Goal: Transaction & Acquisition: Subscribe to service/newsletter

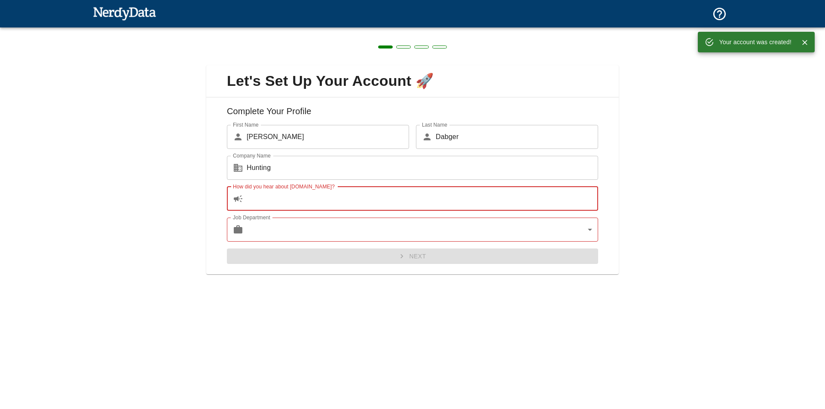
click at [320, 193] on input "How did you hear about [DOMAIN_NAME]?" at bounding box center [422, 199] width 351 height 24
click at [302, 196] on input "How did you hear about [DOMAIN_NAME]?" at bounding box center [422, 199] width 351 height 24
click at [302, 193] on input "How did you hear about [DOMAIN_NAME]?" at bounding box center [422, 199] width 351 height 24
type input "g"
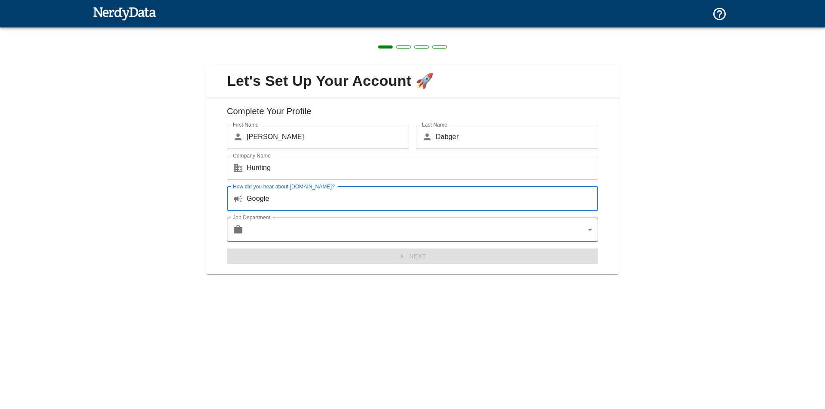
type input "Google"
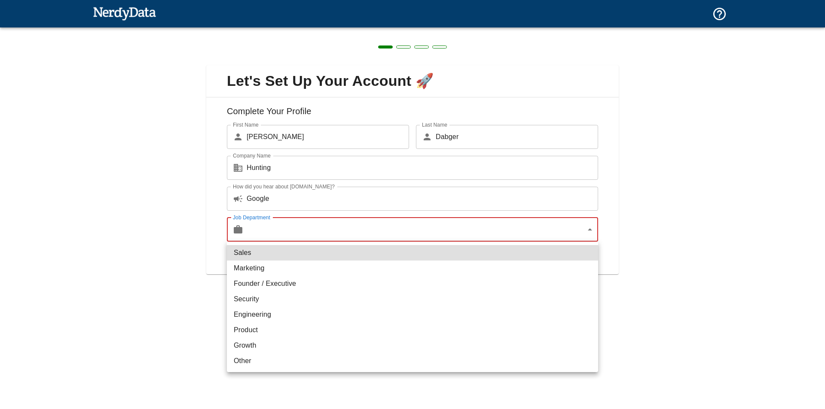
click at [277, 96] on body "Technologies Domains Pricing Products Create a Report Create a list of websites…" at bounding box center [412, 48] width 825 height 96
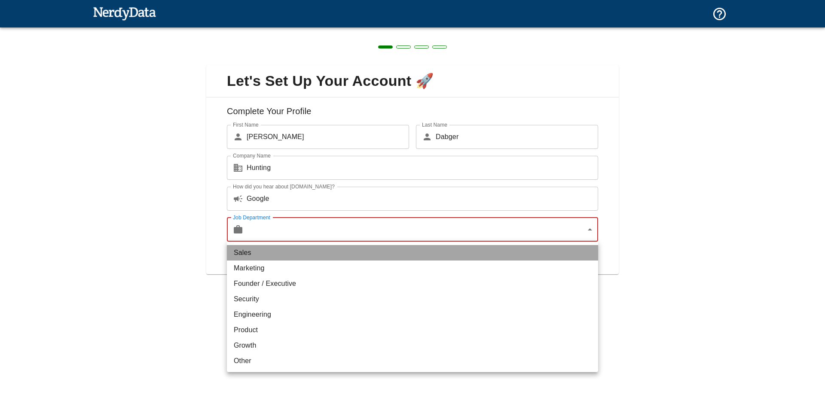
drag, startPoint x: 282, startPoint y: 254, endPoint x: 273, endPoint y: 311, distance: 57.8
click at [281, 256] on li "Sales" at bounding box center [412, 252] width 371 height 15
type input "sales"
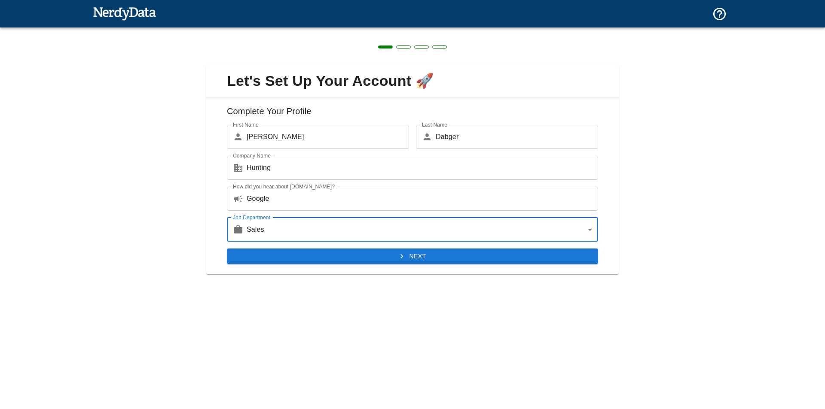
click at [276, 260] on button "Next" at bounding box center [412, 257] width 371 height 16
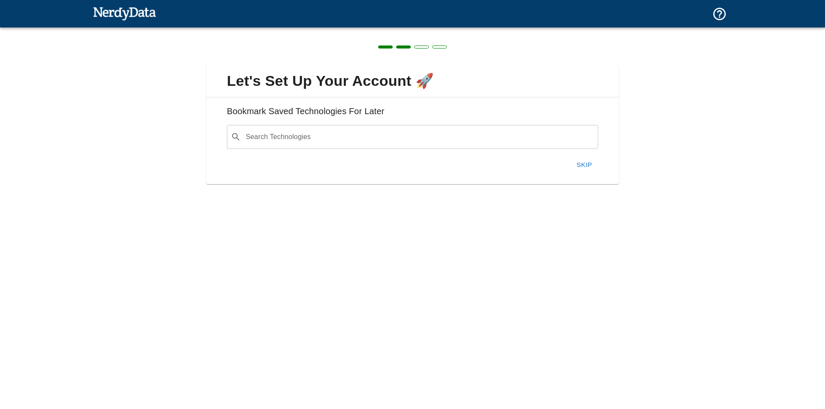
click at [358, 142] on input "Search Technologies" at bounding box center [419, 137] width 350 height 16
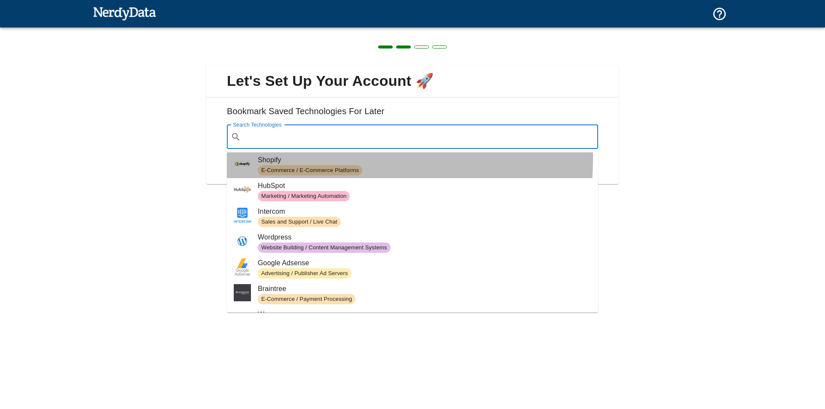
click at [323, 160] on span "Shopify" at bounding box center [424, 160] width 333 height 10
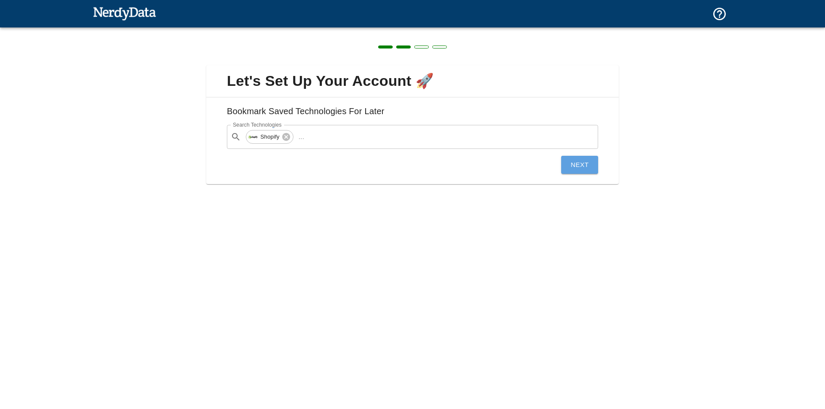
click at [574, 169] on button "Next" at bounding box center [579, 165] width 37 height 18
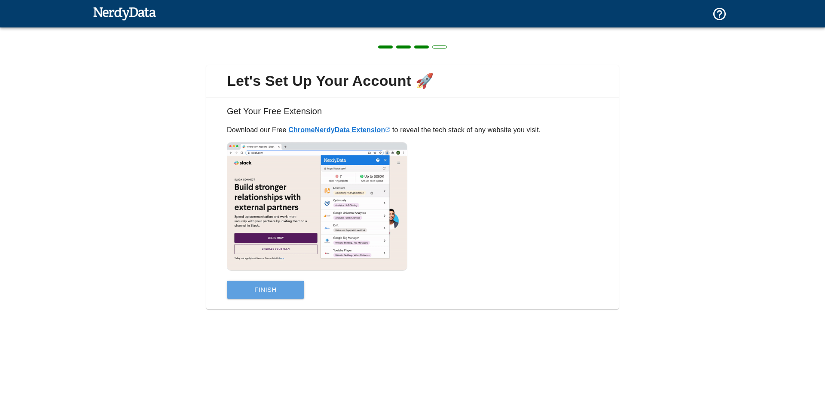
click at [288, 294] on button "Finish" at bounding box center [265, 290] width 77 height 18
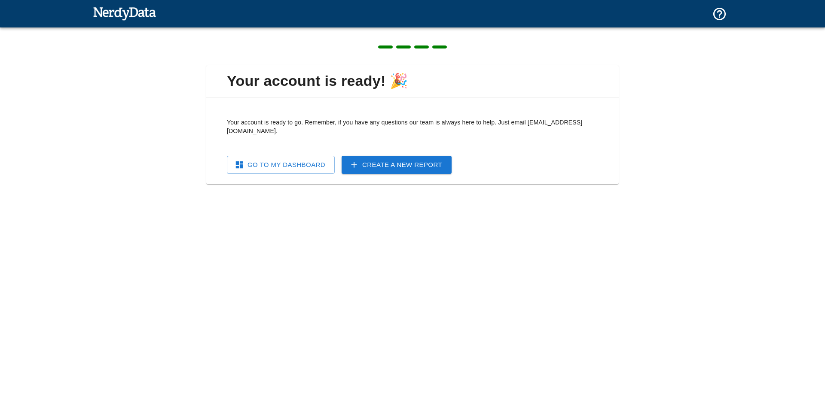
click at [320, 158] on link "Go To My Dashboard" at bounding box center [281, 165] width 108 height 18
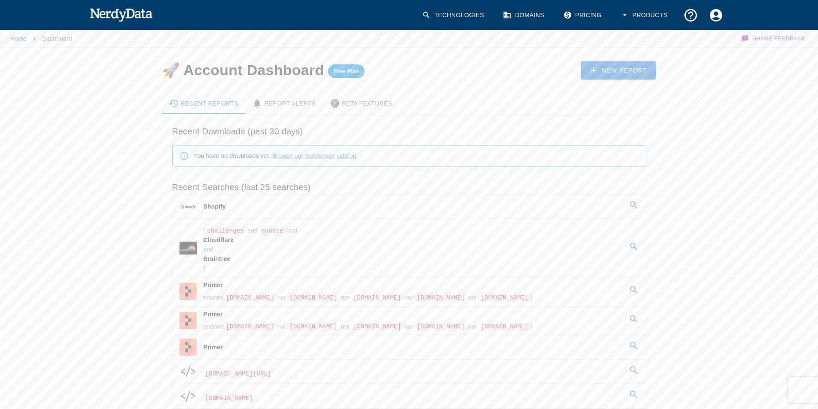
click at [364, 70] on span "Free Plan" at bounding box center [346, 71] width 37 height 7
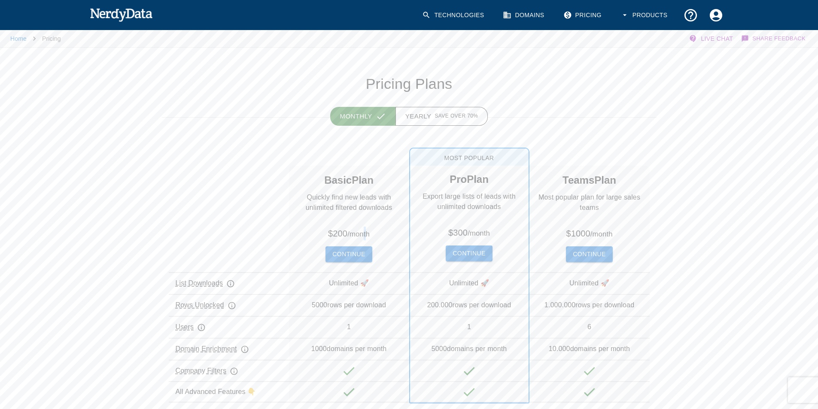
click at [368, 240] on div "Basic Plan Quickly find new leads with unlimited filtered downloads $ 200 / mon…" at bounding box center [349, 219] width 120 height 105
click at [354, 247] on button "Continue" at bounding box center [349, 255] width 46 height 16
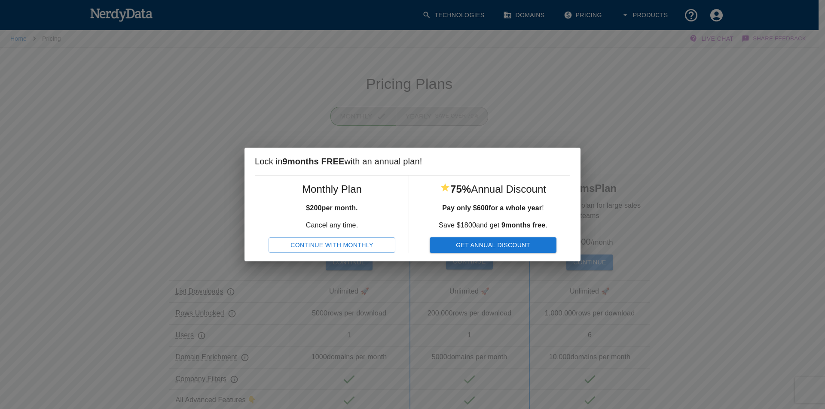
click at [364, 195] on h5 "Monthly Plan" at bounding box center [331, 190] width 127 height 14
click at [358, 239] on button "Continue With Monthly" at bounding box center [331, 246] width 127 height 16
